Goal: Use online tool/utility: Utilize a website feature to perform a specific function

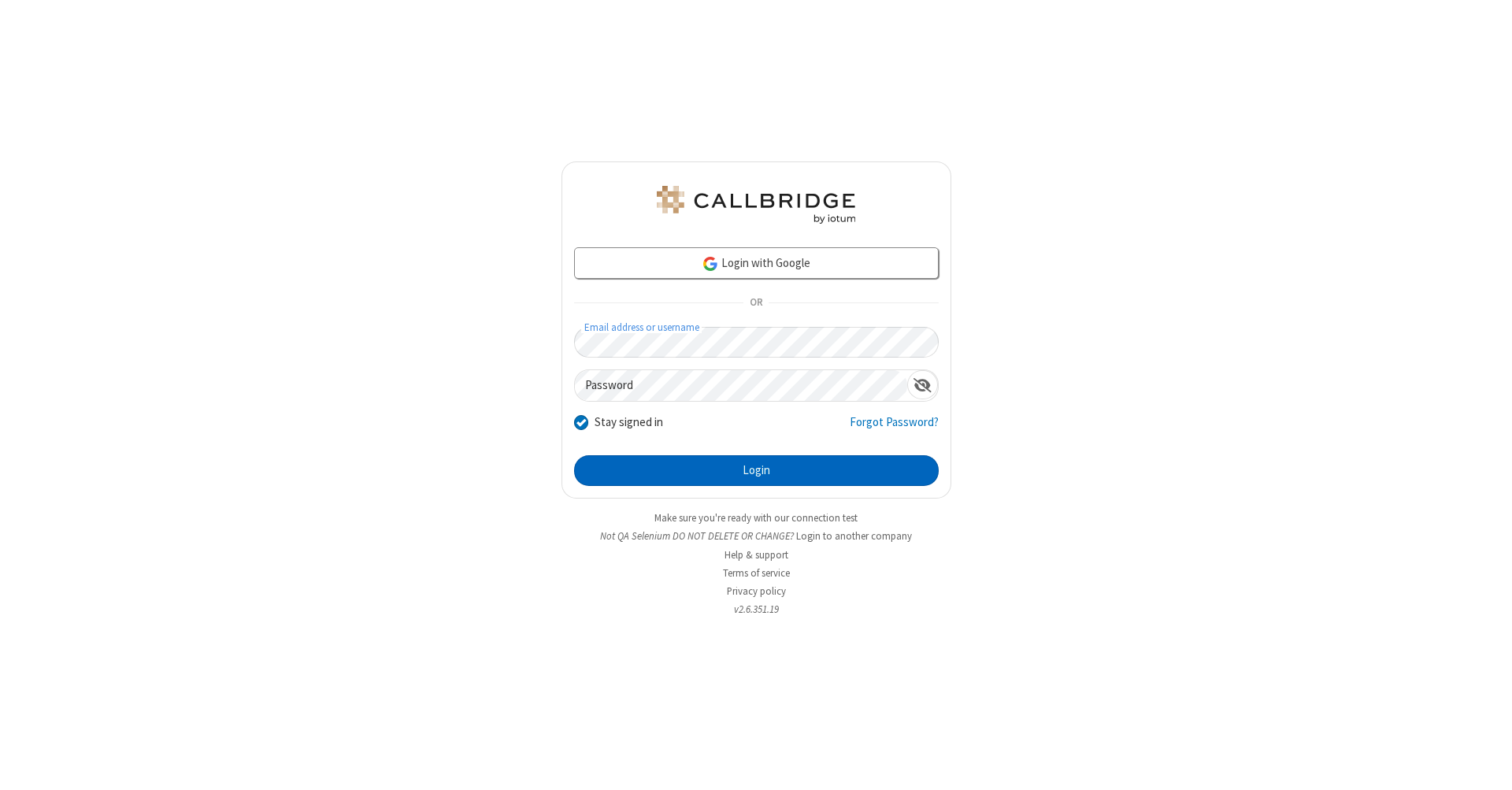
click at [756, 471] on button "Login" at bounding box center [756, 471] width 365 height 31
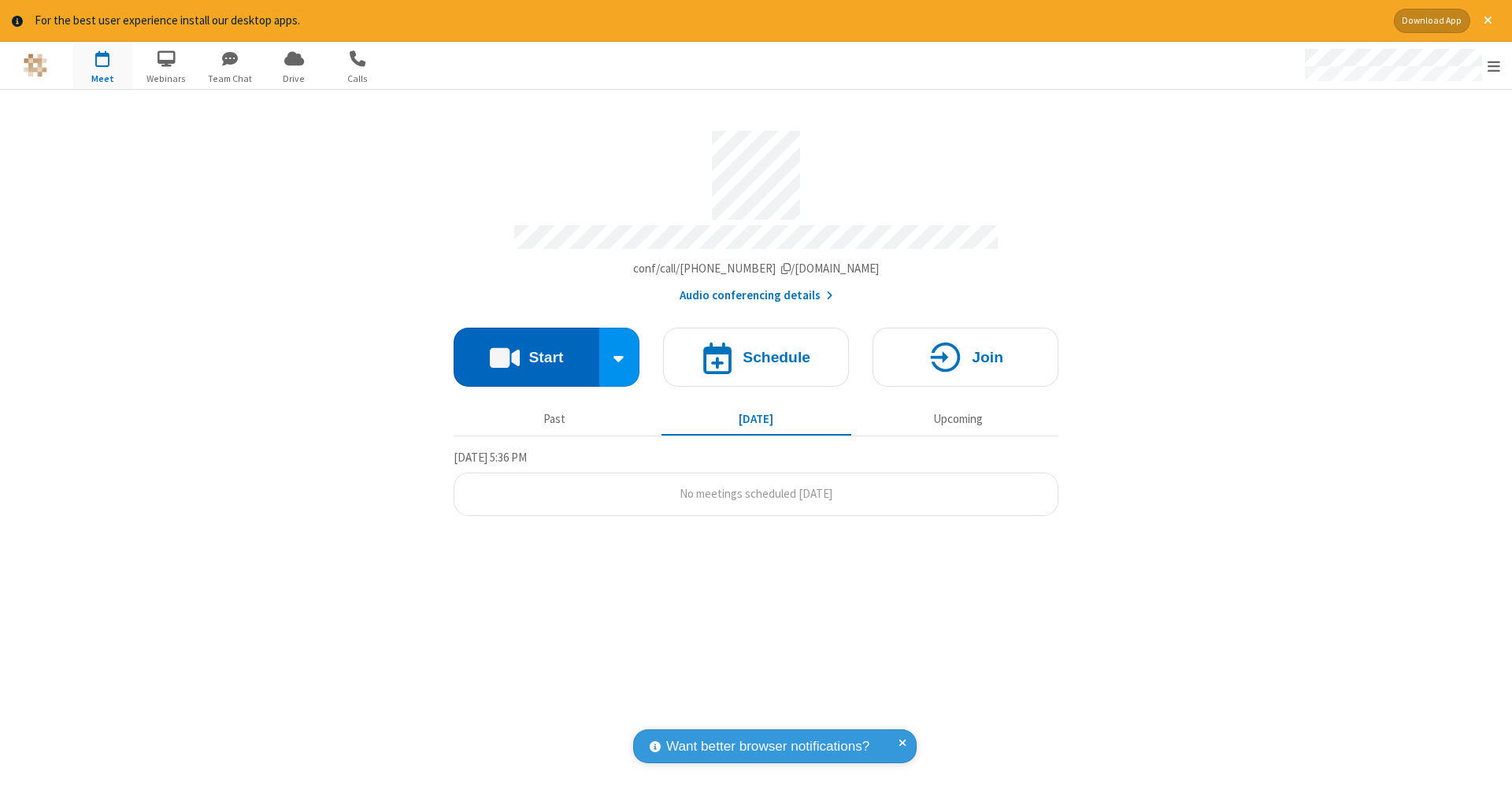
click at [526, 349] on button "Start" at bounding box center [526, 357] width 145 height 59
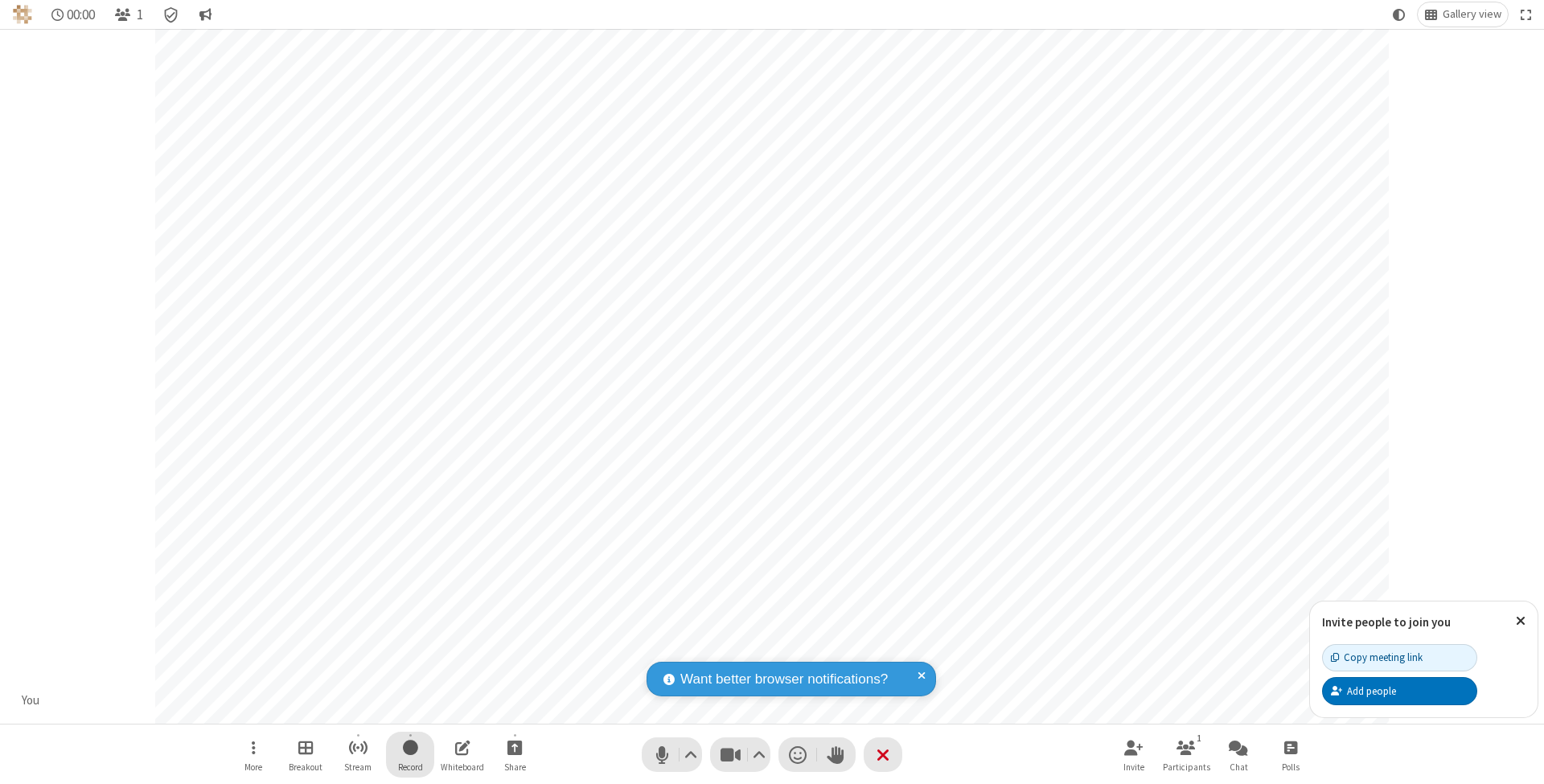
click at [410, 754] on span "Start recording" at bounding box center [411, 748] width 15 height 21
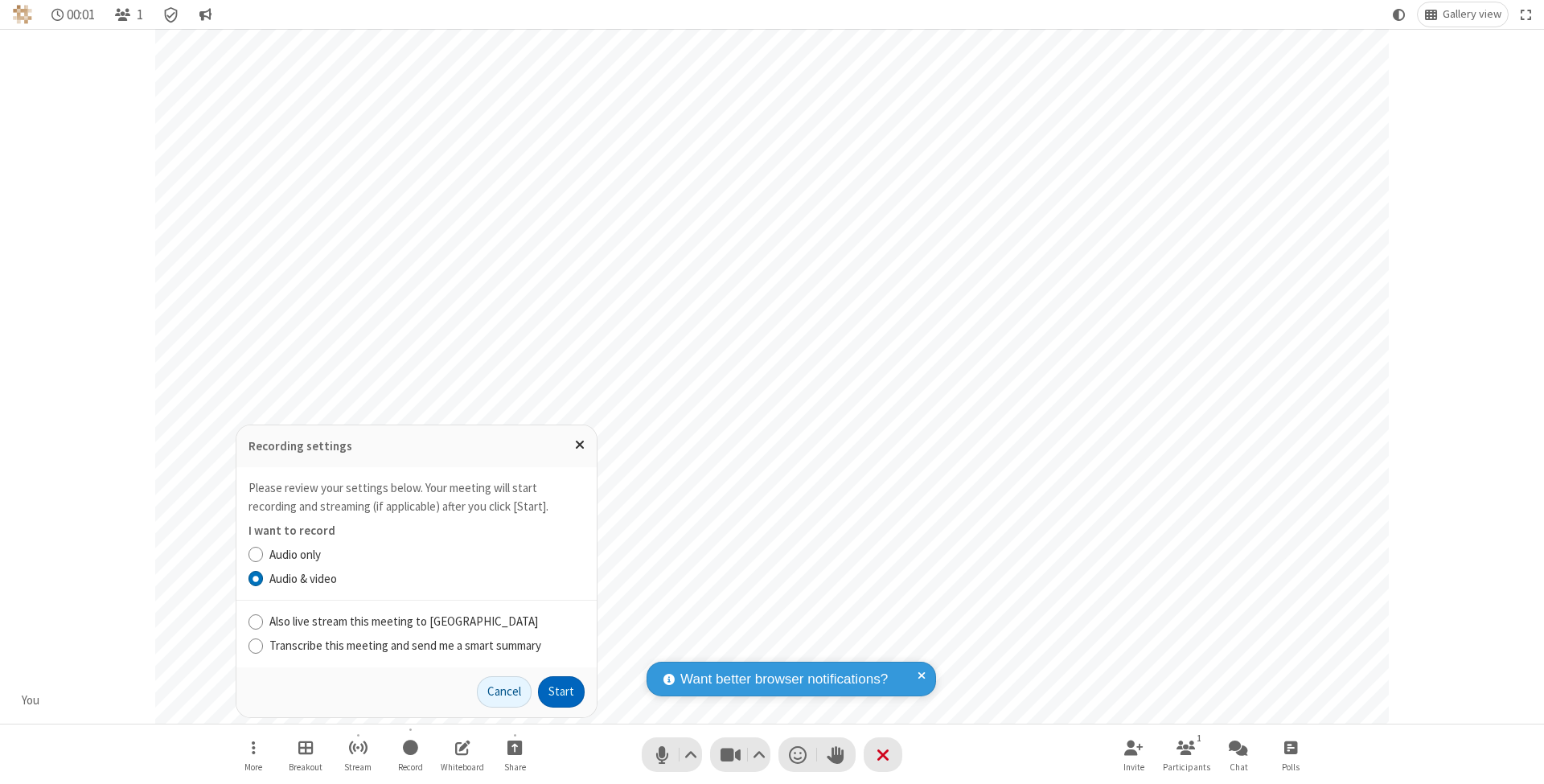
click at [561, 692] on button "Start" at bounding box center [561, 692] width 47 height 32
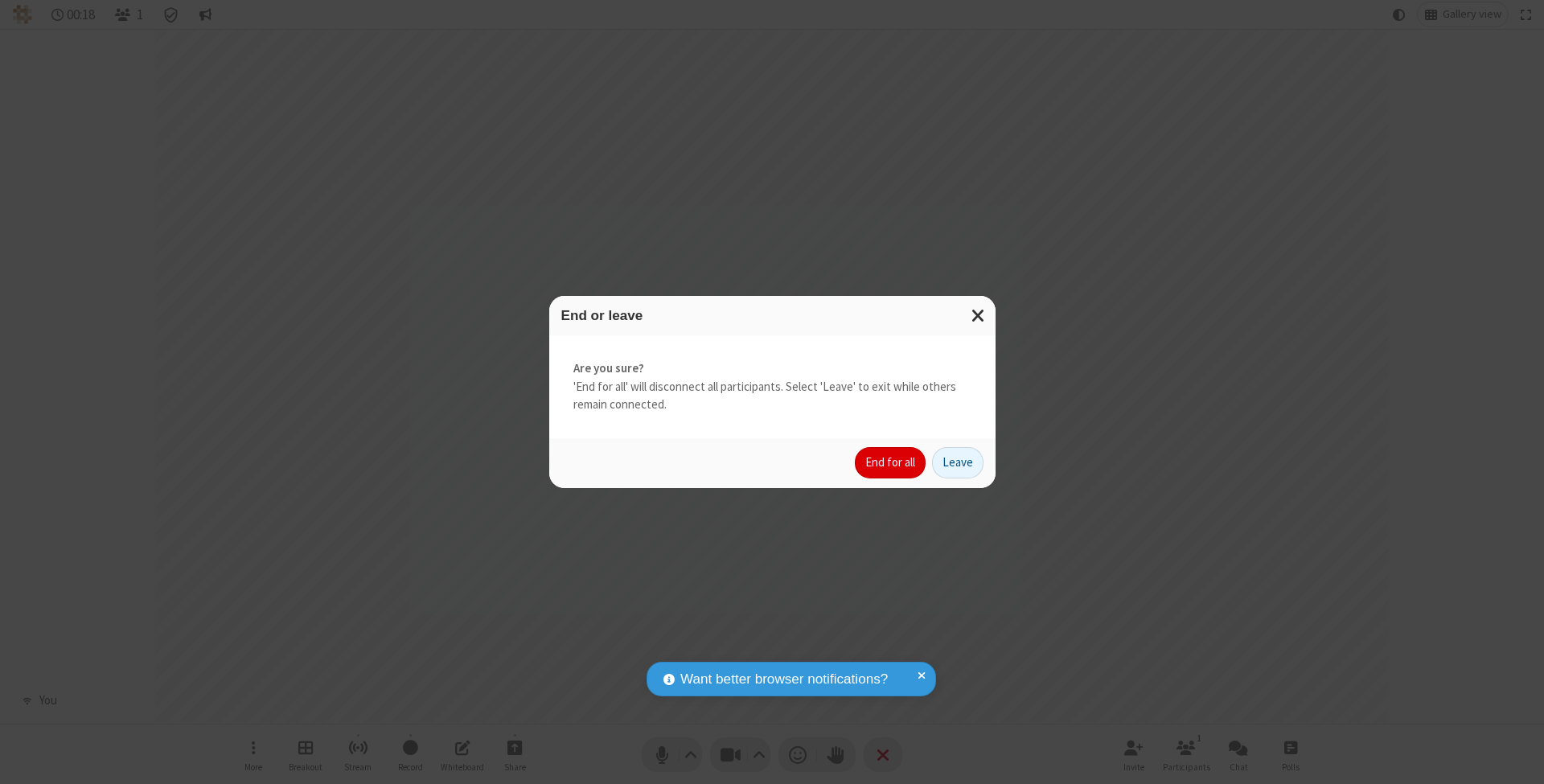
click at [891, 461] on button "End for all" at bounding box center [891, 463] width 71 height 32
